Goal: Information Seeking & Learning: Learn about a topic

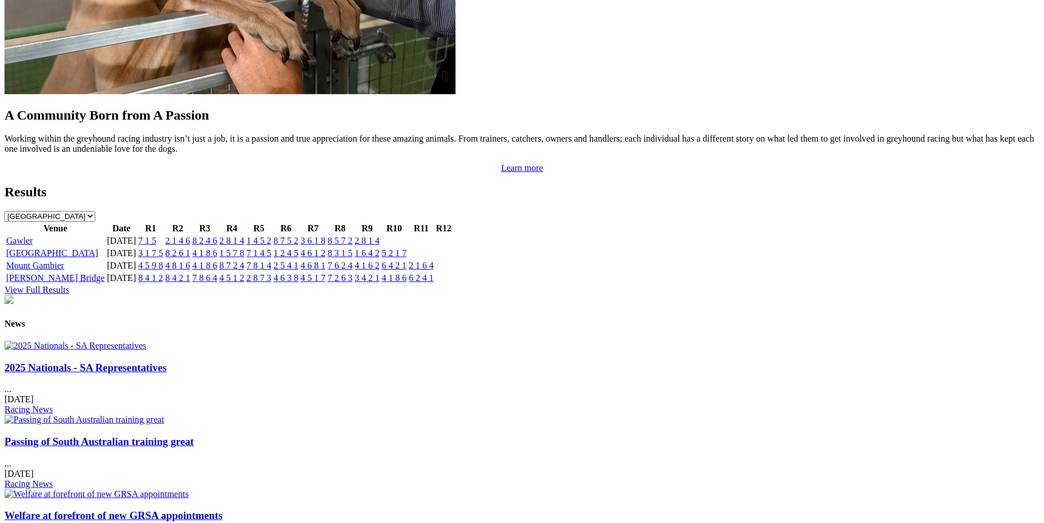
scroll to position [1296, 0]
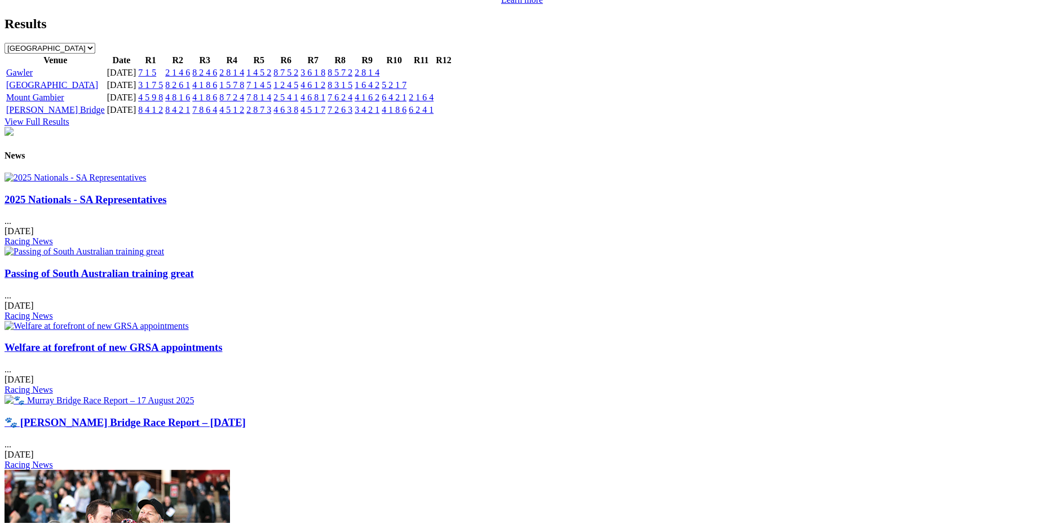
click at [166, 205] on link "2025 Nationals - SA Representatives" at bounding box center [86, 199] width 162 height 12
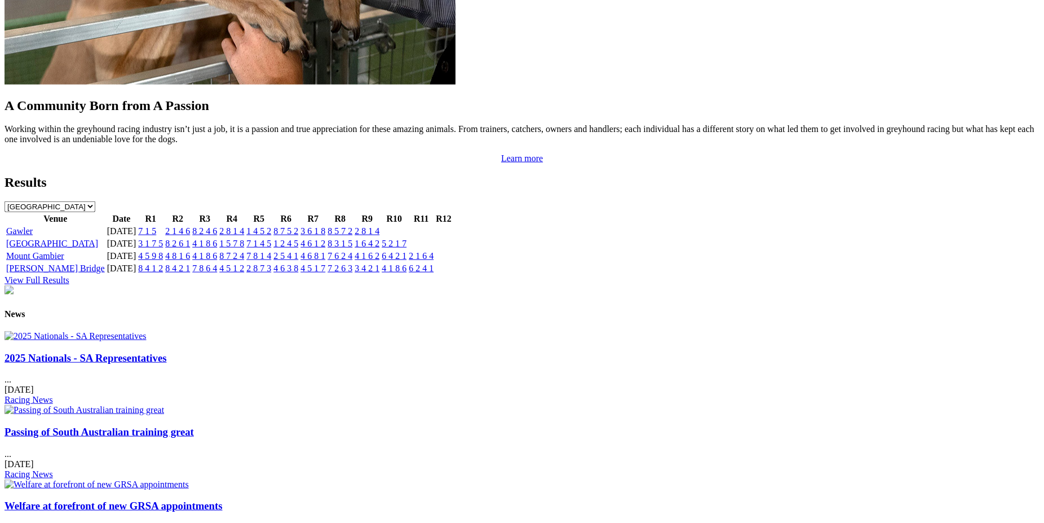
scroll to position [1141, 0]
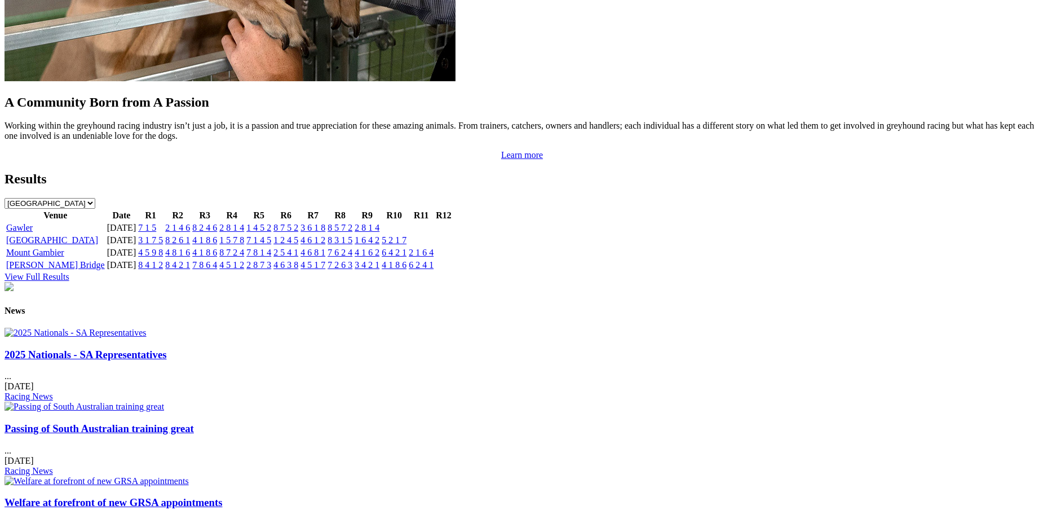
click at [194, 422] on link "Passing of South Australian training great" at bounding box center [99, 428] width 189 height 12
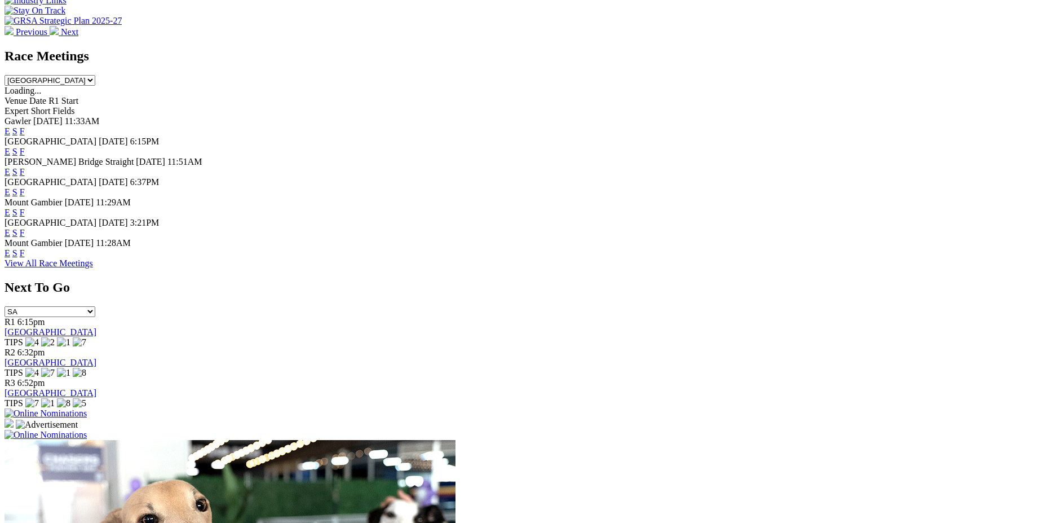
scroll to position [401, 0]
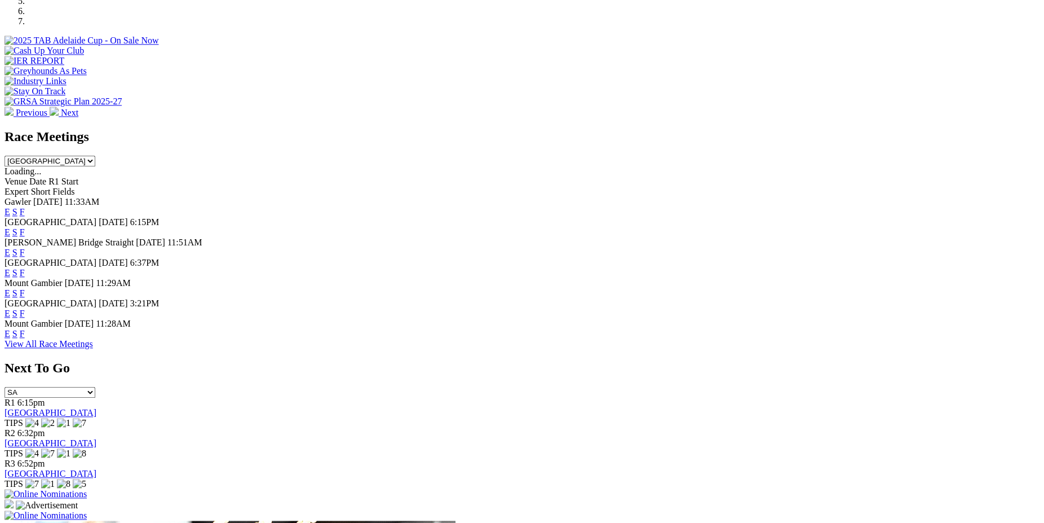
click at [25, 288] on link "F" at bounding box center [22, 293] width 5 height 10
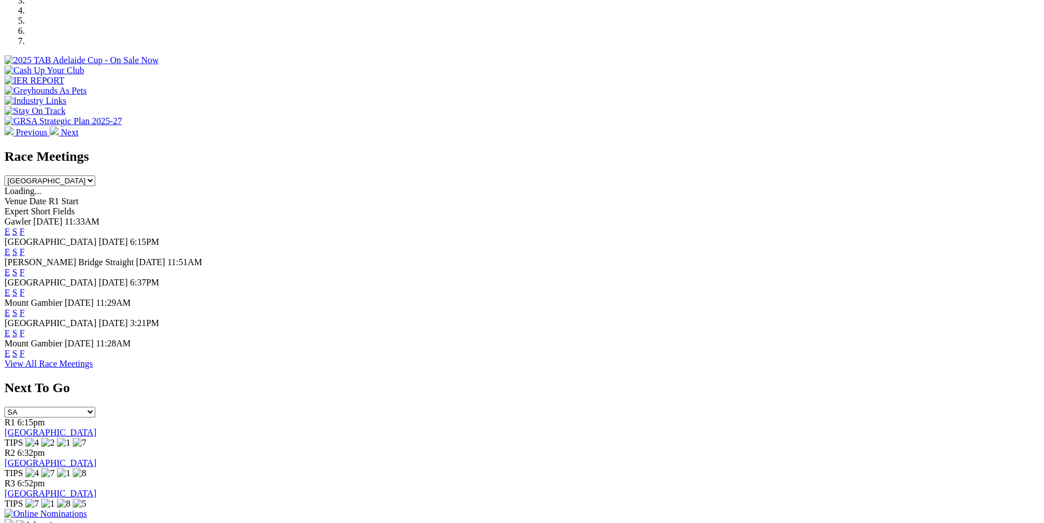
scroll to position [385, 0]
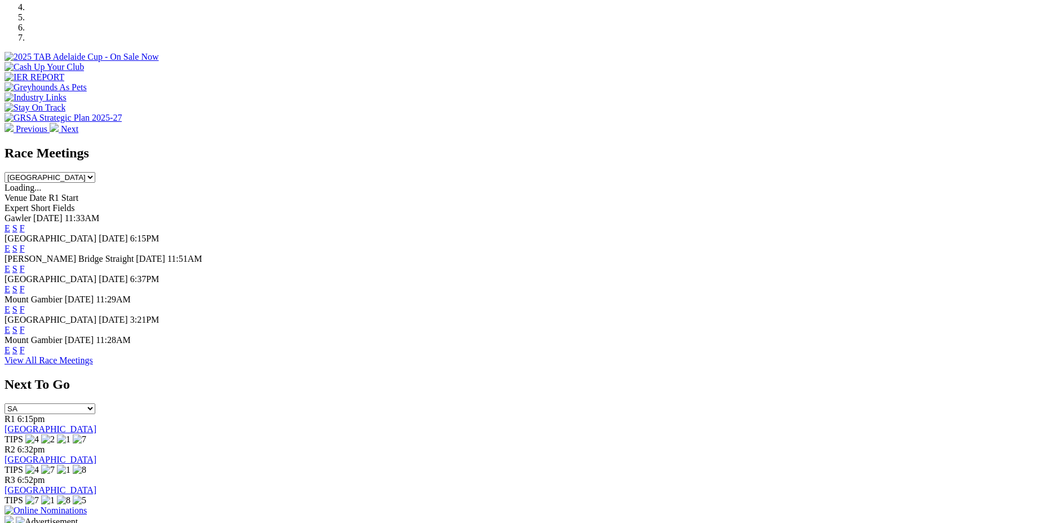
click at [10, 304] on link "E" at bounding box center [8, 309] width 6 height 10
